Goal: Communication & Community: Answer question/provide support

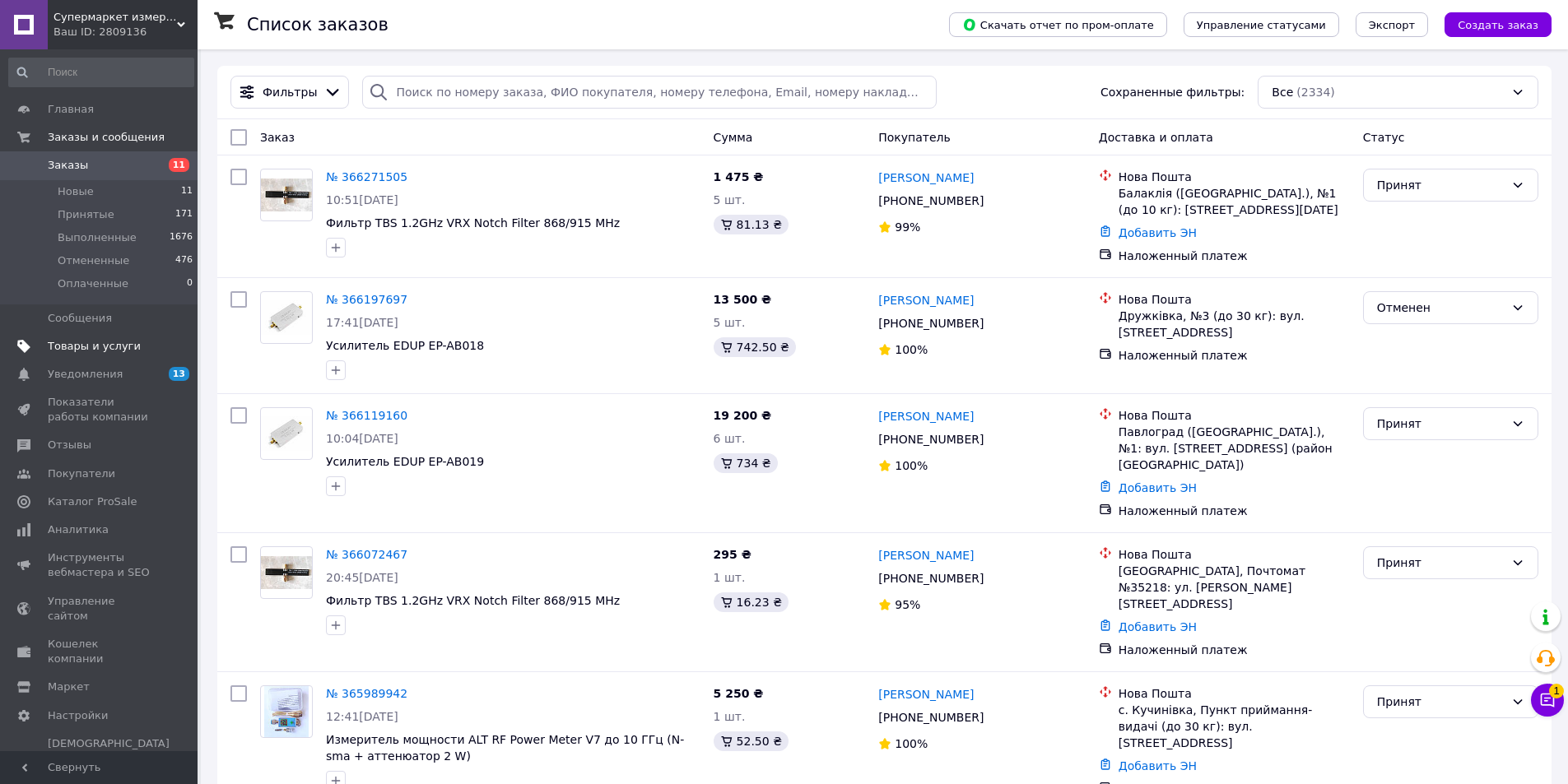
click at [115, 340] on span "Товары и услуги" at bounding box center [94, 347] width 93 height 15
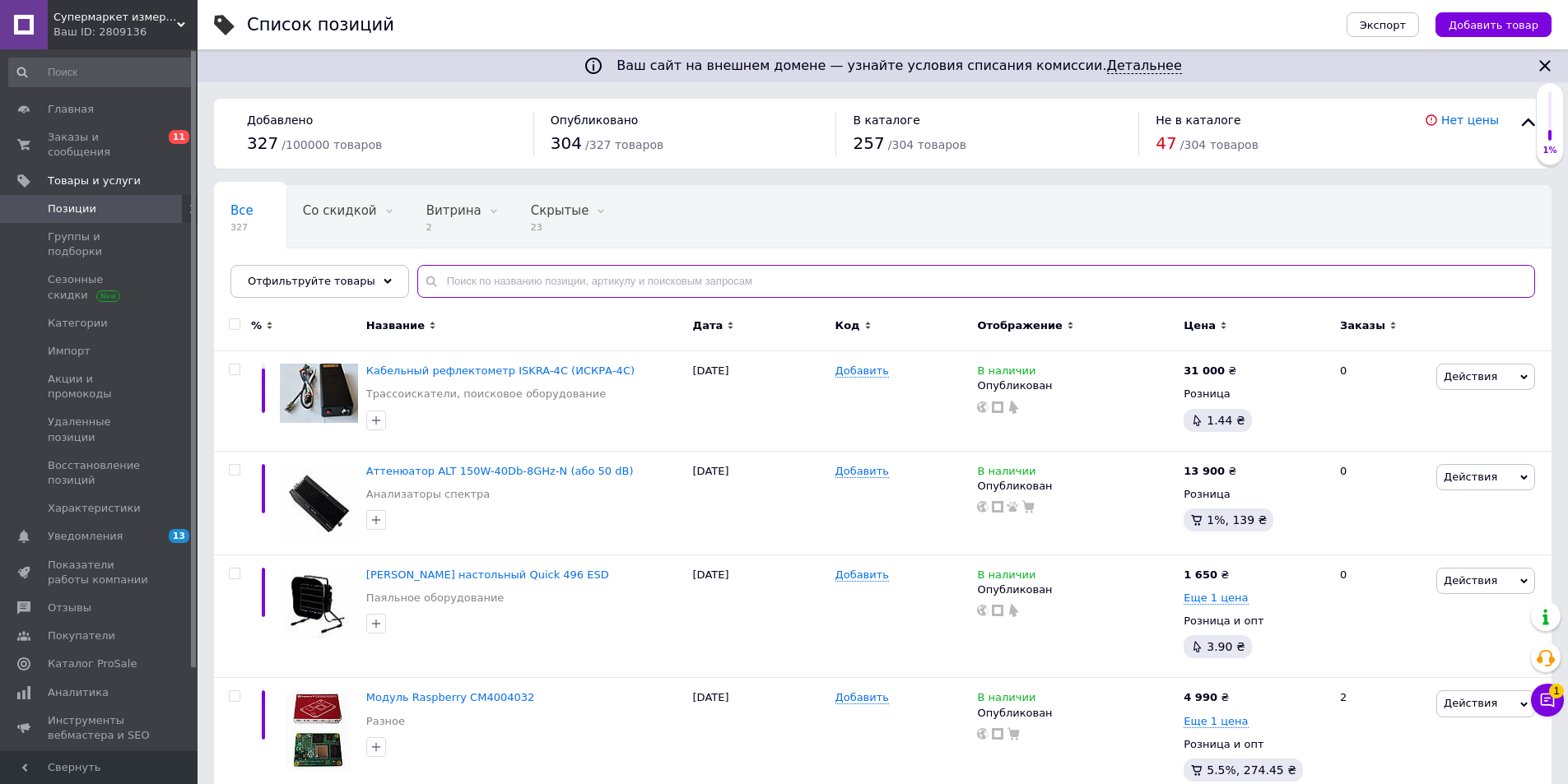
click at [573, 285] on input "text" at bounding box center [976, 281] width 1117 height 33
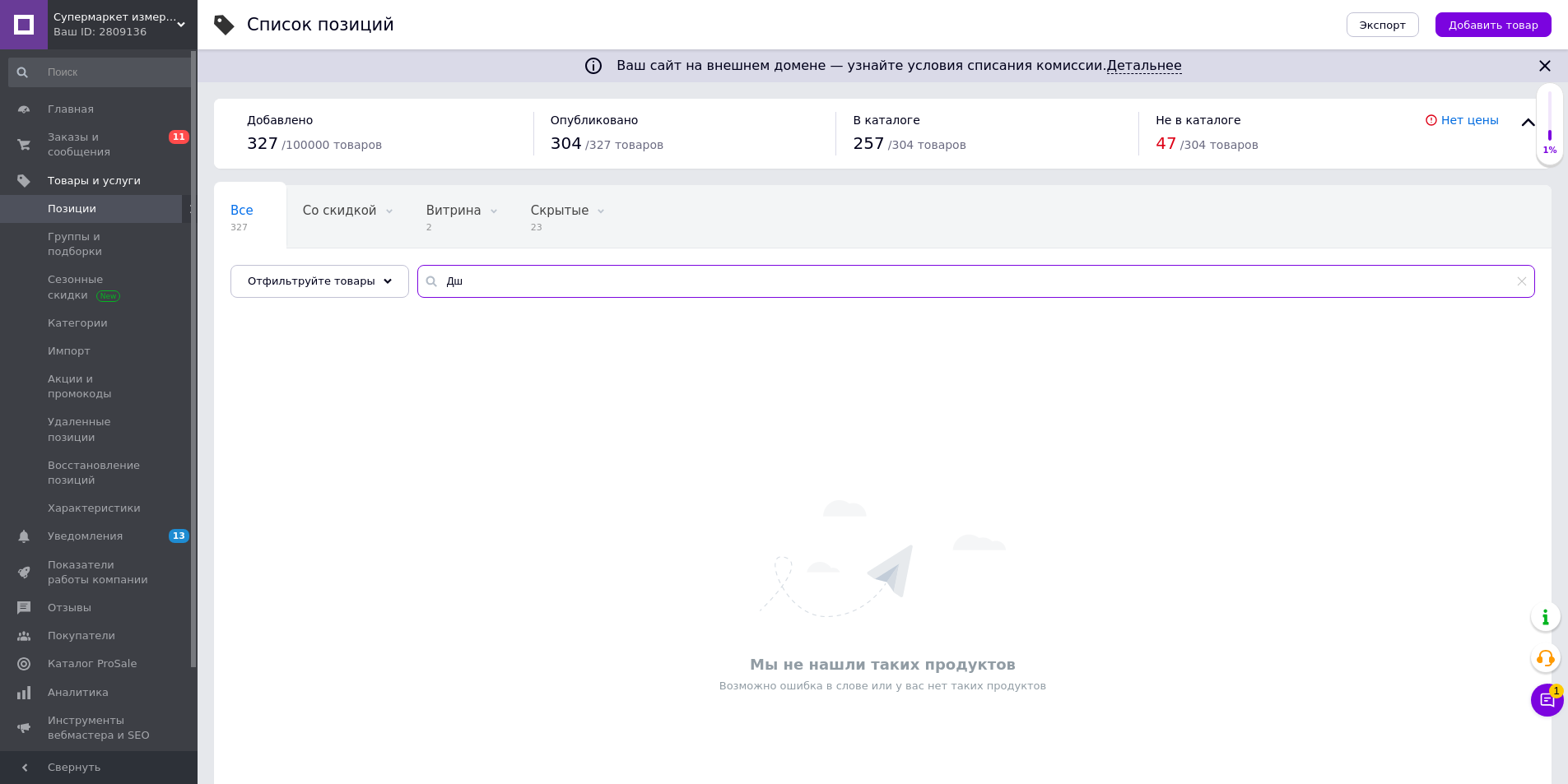
type input "Д"
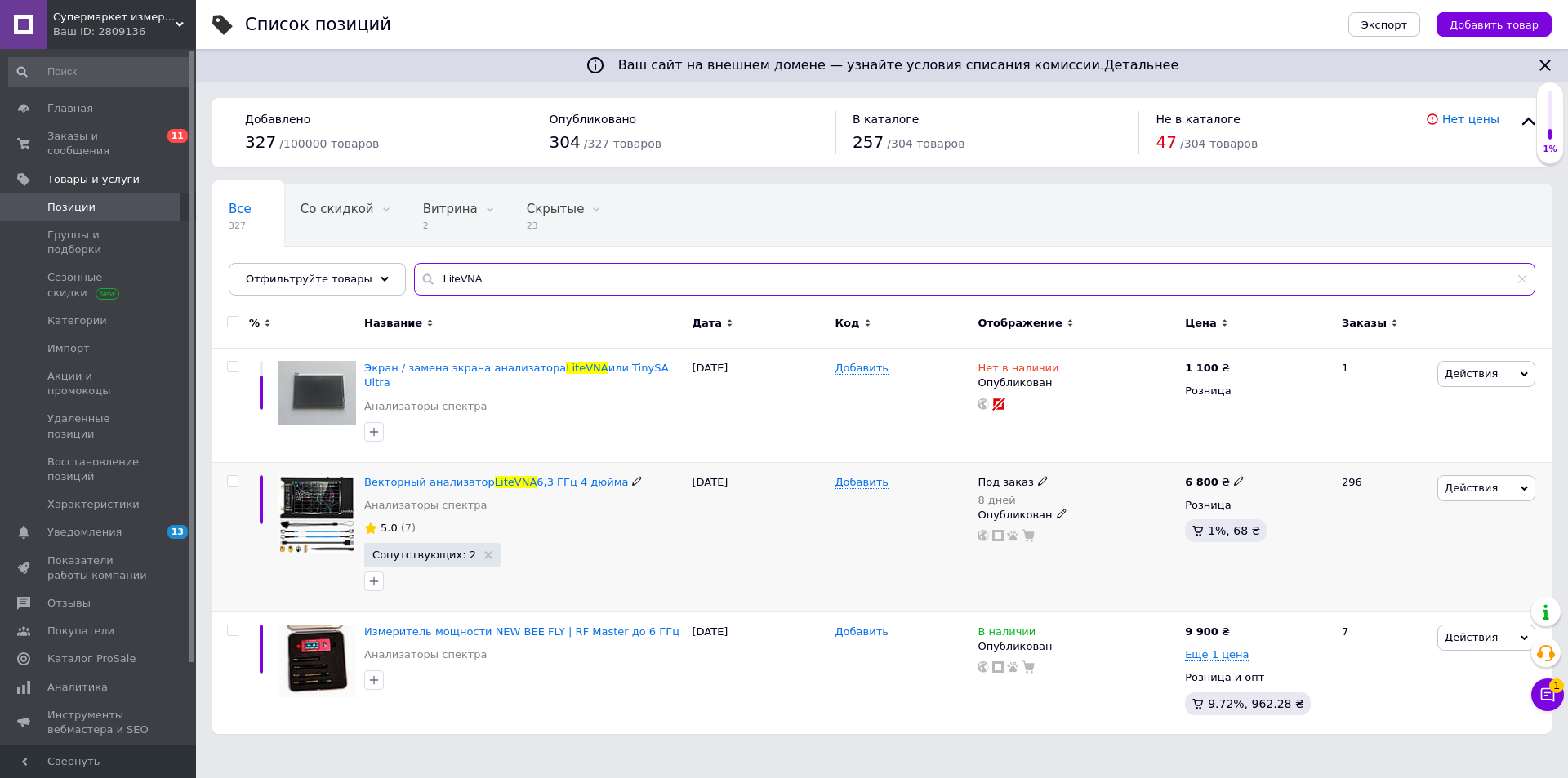
type input "LiteVNA"
click at [1234, 477] on use at bounding box center [1239, 482] width 9 height 9
drag, startPoint x: 1273, startPoint y: 452, endPoint x: 1252, endPoint y: 452, distance: 21.0
click at [1252, 452] on input "6800" at bounding box center [1312, 464] width 124 height 33
type input "6900"
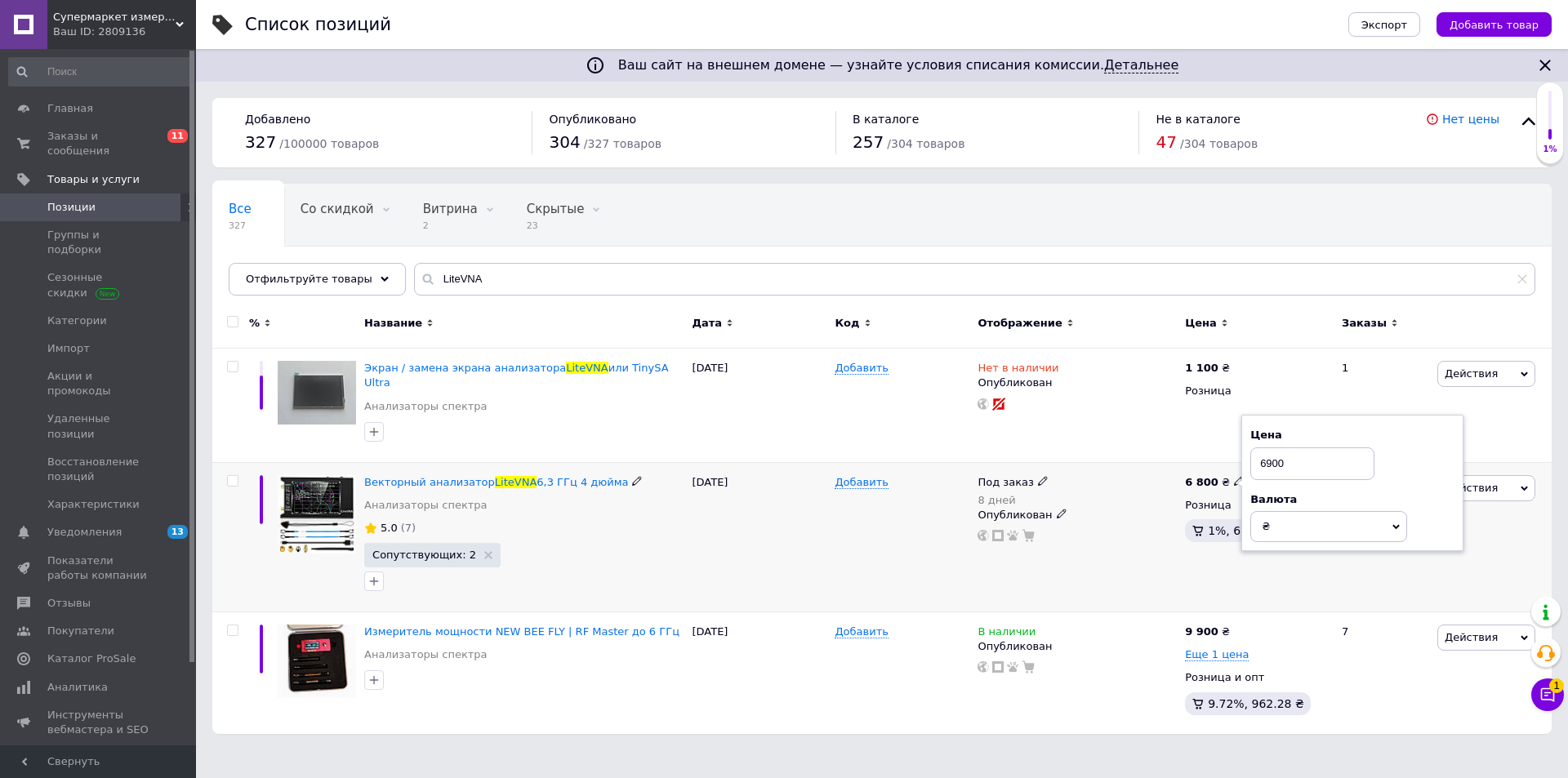
click at [1038, 475] on div "Под заказ" at bounding box center [1012, 483] width 70 height 15
click at [1037, 475] on div "Под заказ" at bounding box center [1012, 483] width 70 height 15
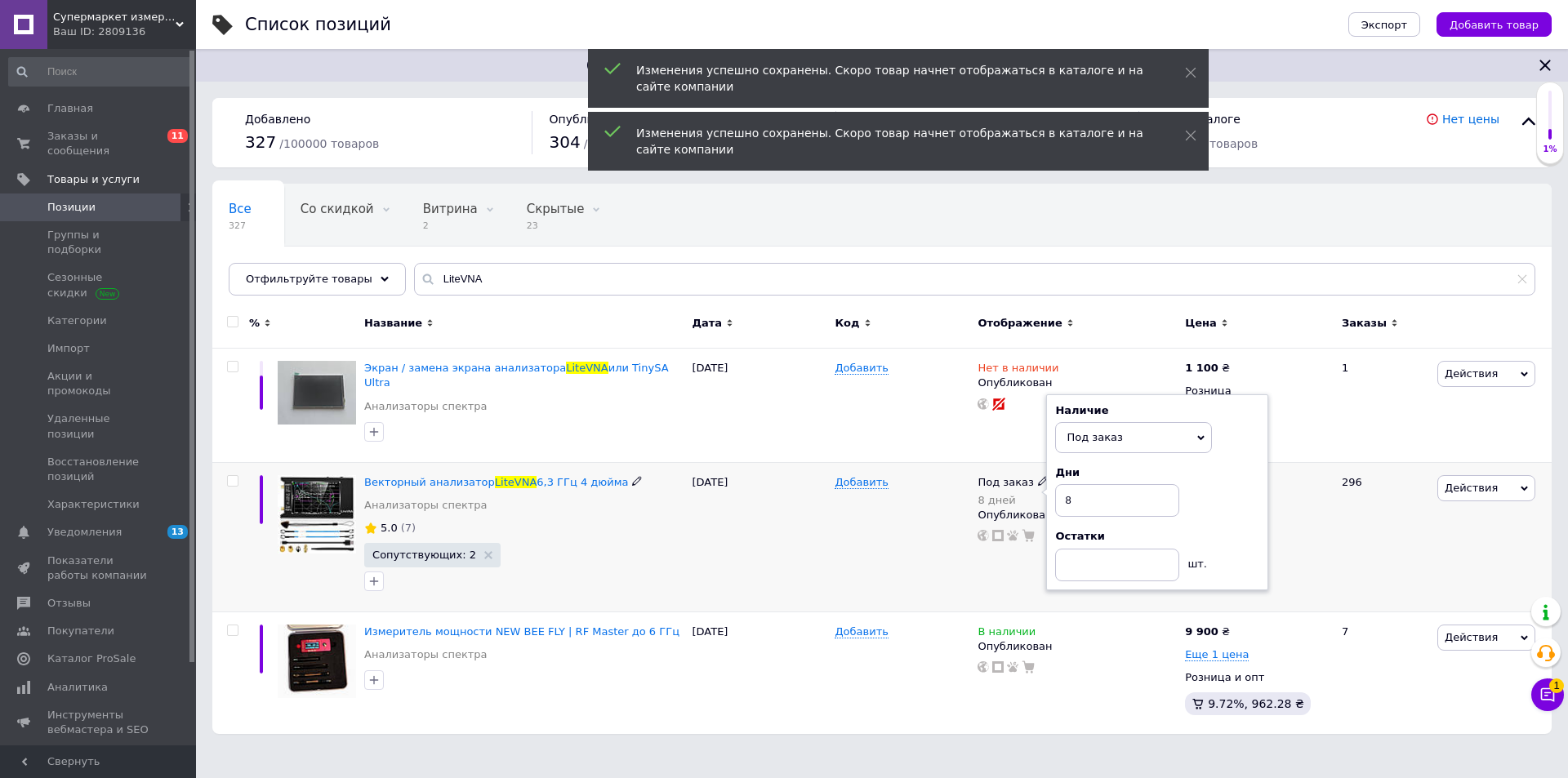
click at [1042, 475] on div "Под заказ 8 дней Наличие Под заказ В наличии Нет в наличии Готово к отправке Дн…" at bounding box center [1077, 491] width 200 height 33
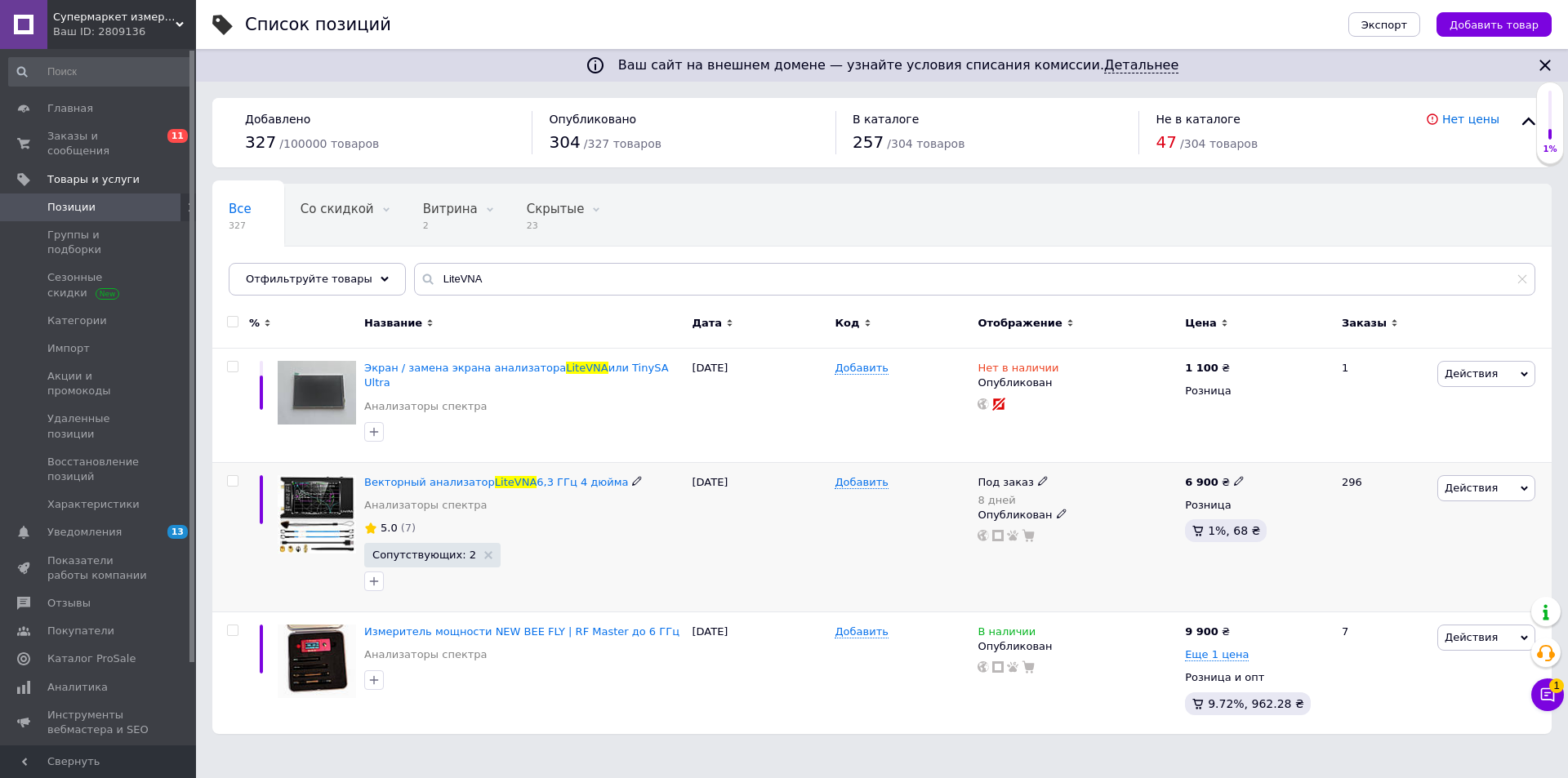
click at [1038, 476] on icon at bounding box center [1043, 481] width 9 height 9
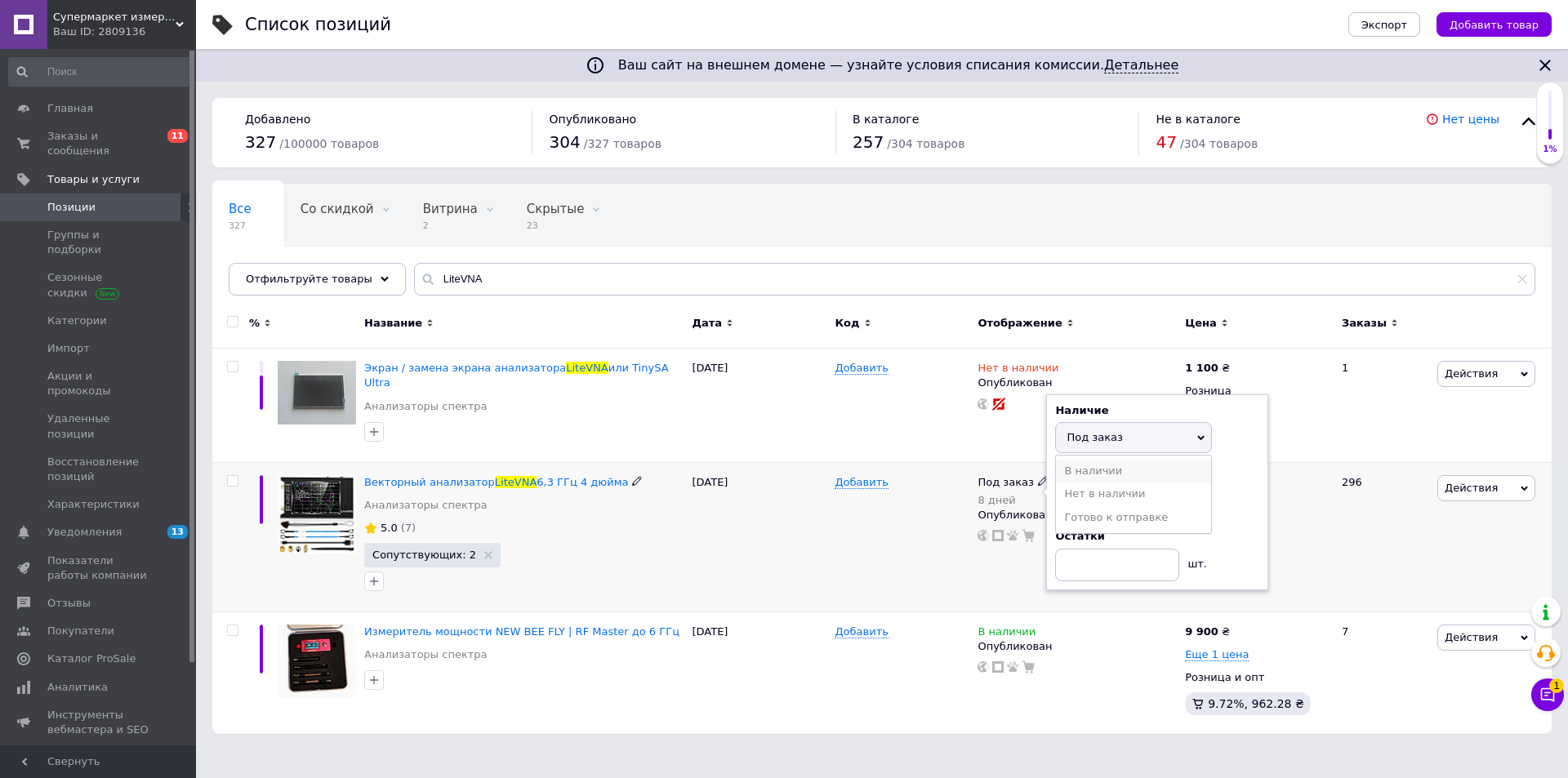
click at [1096, 461] on li "В наличии" at bounding box center [1134, 471] width 156 height 22
click at [1104, 518] on input at bounding box center [1117, 532] width 124 height 33
type input "3"
click at [834, 542] on div "Добавить" at bounding box center [902, 536] width 143 height 149
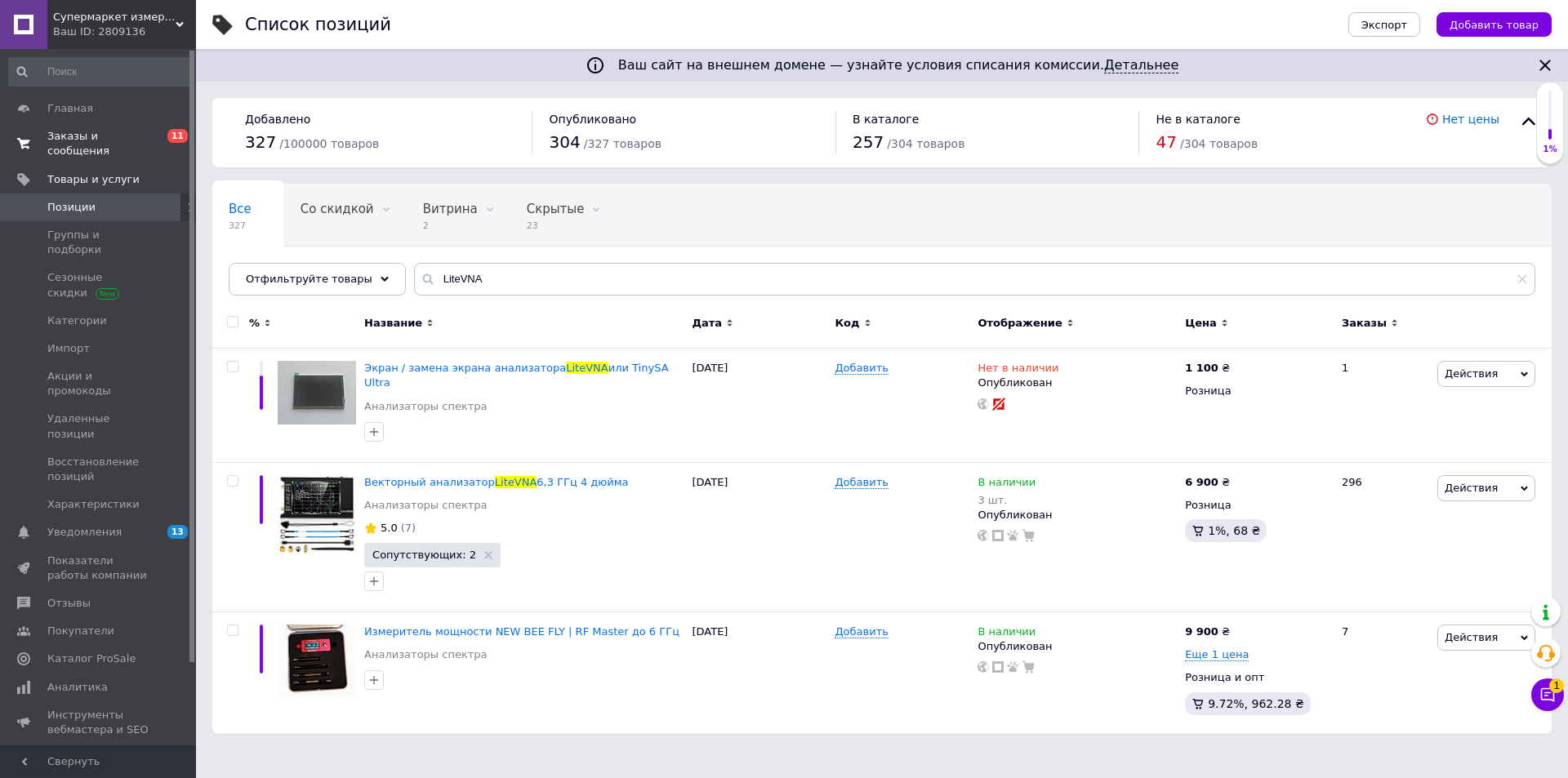
click at [102, 142] on span "Заказы и сообщения" at bounding box center [99, 143] width 104 height 29
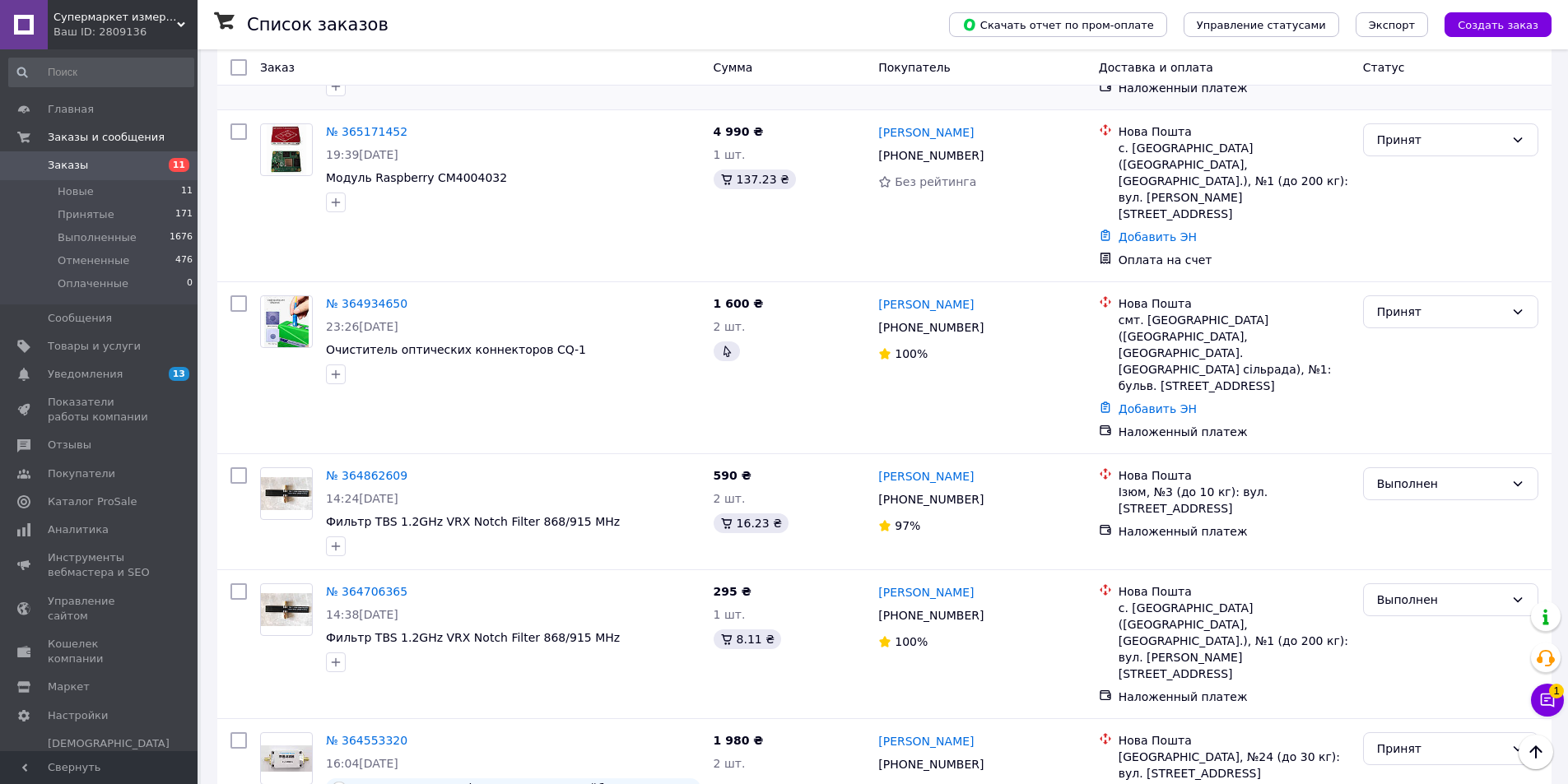
scroll to position [2132, 0]
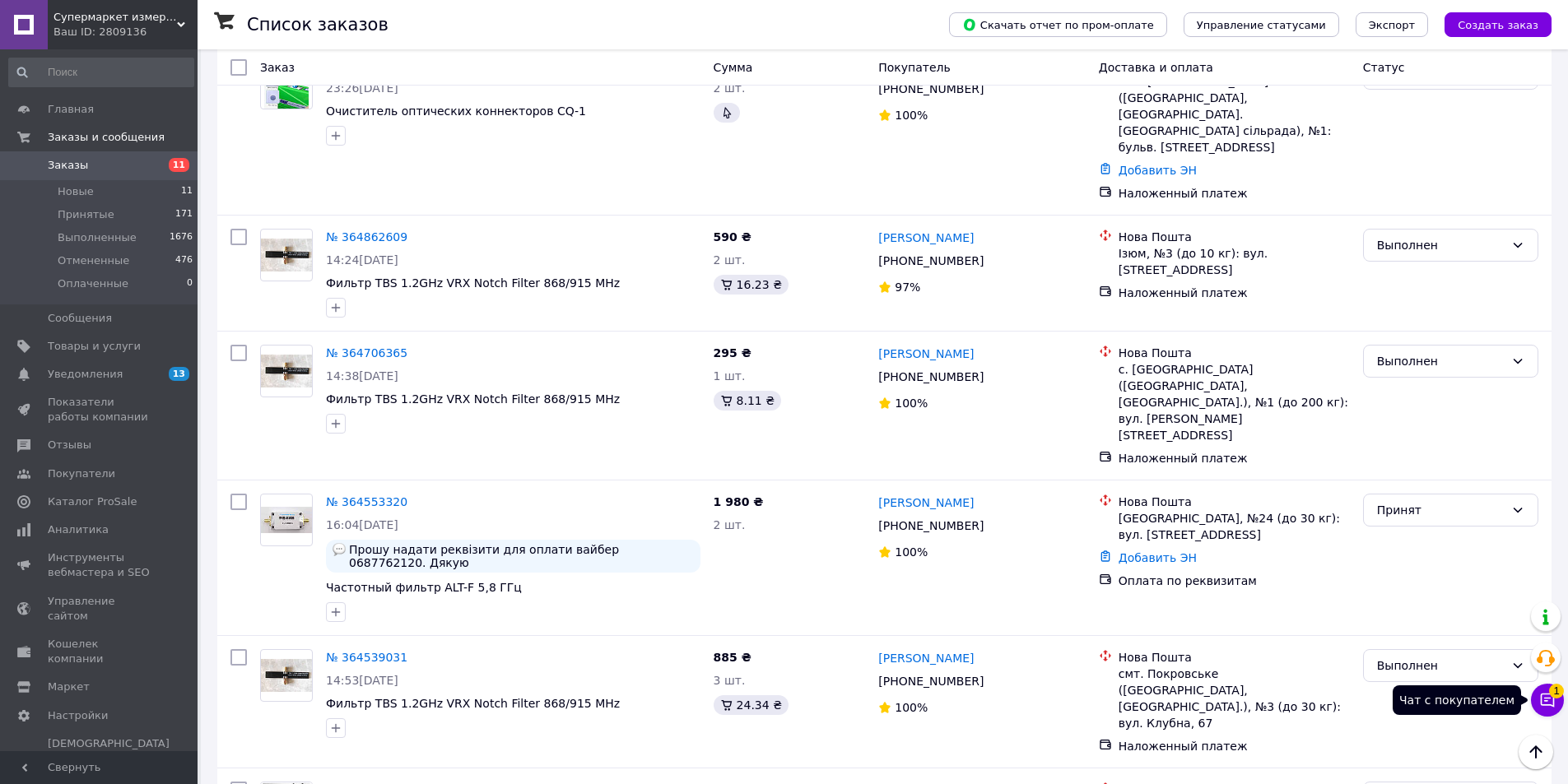
click at [1559, 699] on button "Чат с покупателем 1" at bounding box center [1547, 700] width 33 height 33
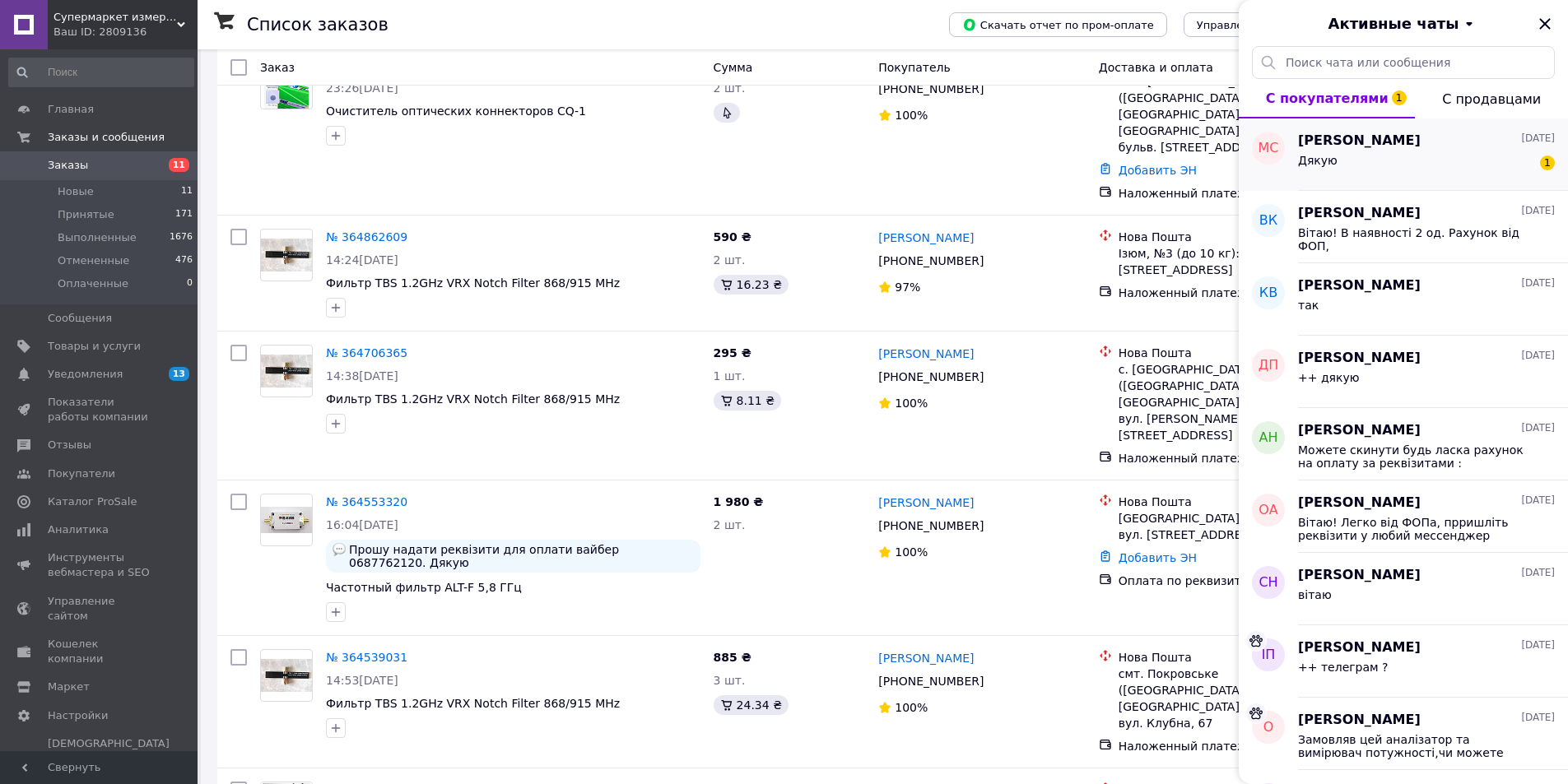
click at [1435, 162] on div "Дякую 1" at bounding box center [1426, 163] width 257 height 26
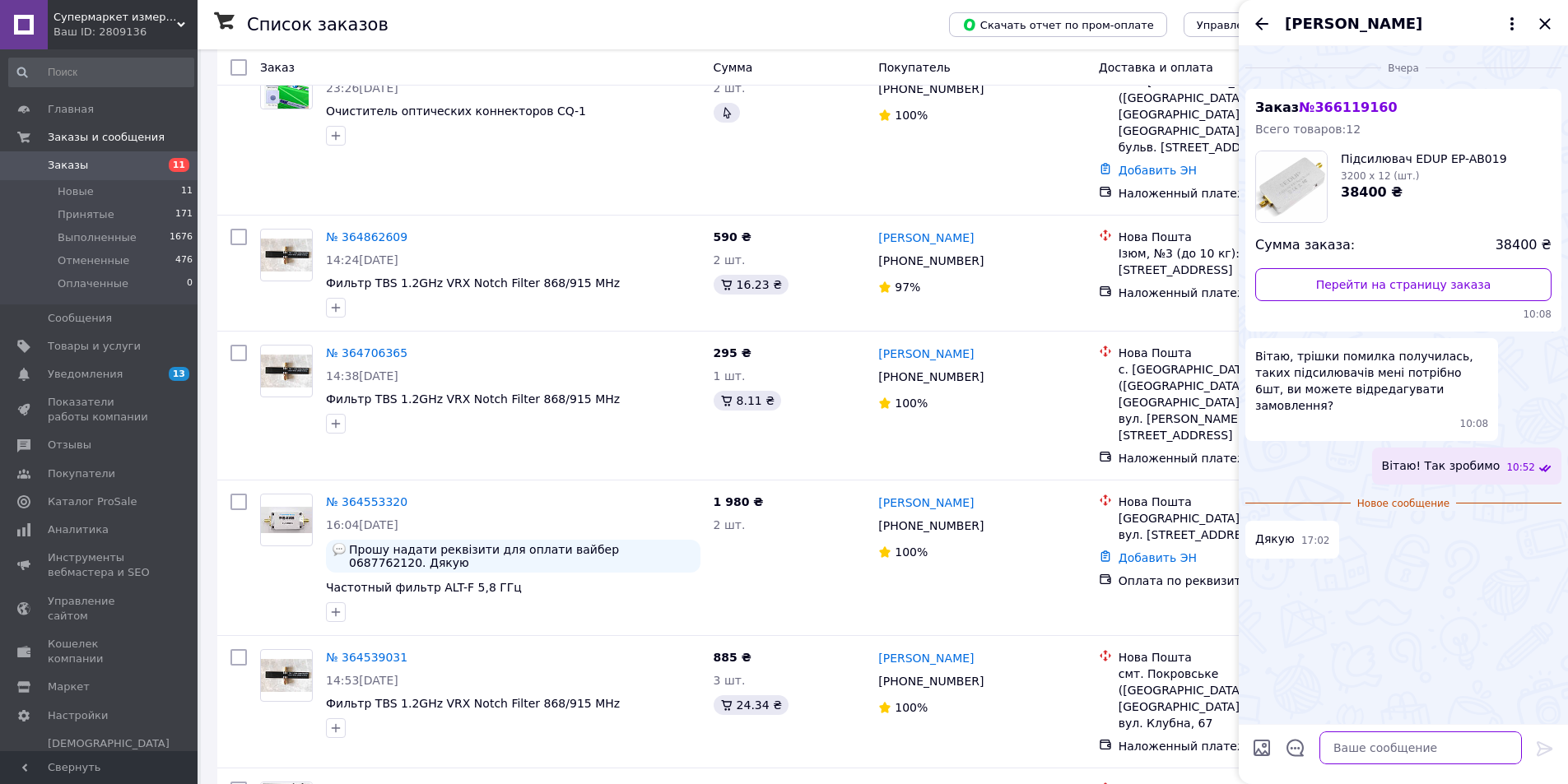
click at [1396, 764] on textarea at bounding box center [1421, 748] width 202 height 33
type textarea "в"
type textarea "Відправлено, вчора 59001473940439"
click at [1547, 754] on icon at bounding box center [1544, 749] width 20 height 20
